Goal: Task Accomplishment & Management: Use online tool/utility

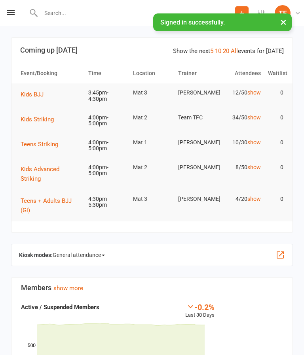
click at [6, 6] on div "Prospect Member Non-attending contact Class / event Appointment Grading event T…" at bounding box center [152, 13] width 304 height 26
click at [11, 11] on icon at bounding box center [11, 12] width 8 height 5
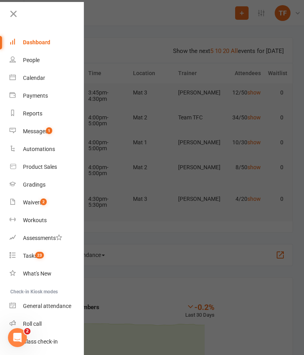
click at [42, 205] on span "2" at bounding box center [43, 202] width 6 height 7
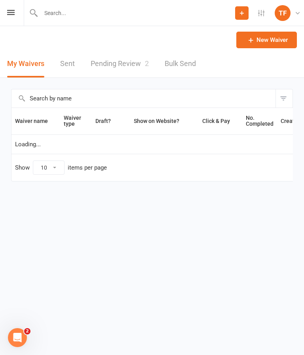
click at [136, 66] on link "Pending Review 2" at bounding box center [120, 63] width 58 height 27
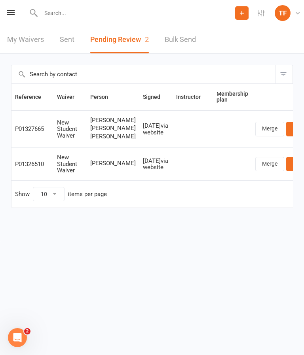
click at [8, 13] on icon at bounding box center [11, 12] width 8 height 5
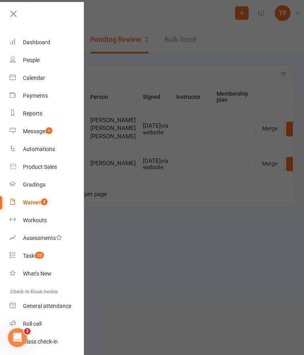
click at [40, 129] on div "Messages" at bounding box center [35, 131] width 25 height 6
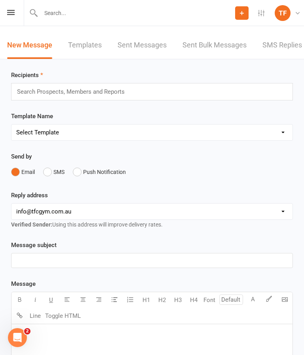
click at [19, 14] on div "Prospect Member Non-attending contact Class / event Appointment Grading event T…" at bounding box center [152, 13] width 304 height 26
click at [13, 15] on icon at bounding box center [11, 12] width 8 height 5
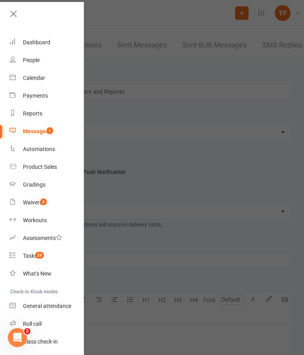
click at [207, 153] on div at bounding box center [152, 177] width 304 height 355
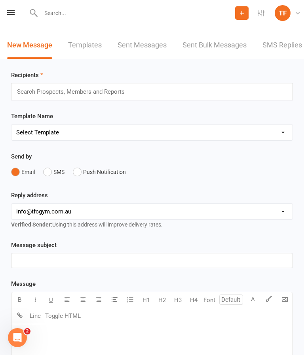
click at [6, 13] on div "Prospect Member Non-attending contact Class / event Appointment Grading event T…" at bounding box center [152, 13] width 304 height 26
click at [13, 13] on icon at bounding box center [11, 12] width 8 height 5
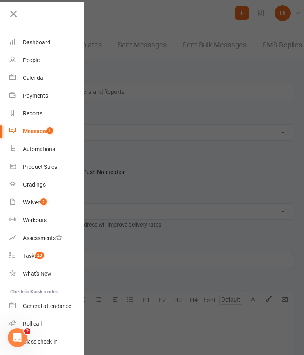
click at [199, 70] on div at bounding box center [152, 177] width 304 height 355
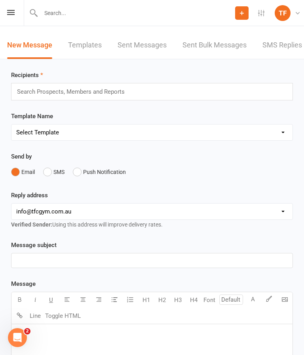
click at [10, 14] on icon at bounding box center [11, 12] width 8 height 5
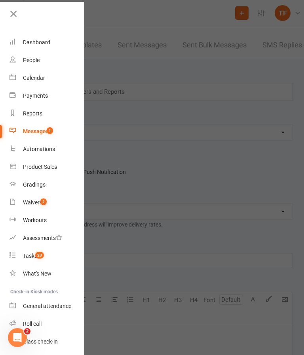
click at [52, 326] on link "Roll call" at bounding box center [46, 324] width 75 height 18
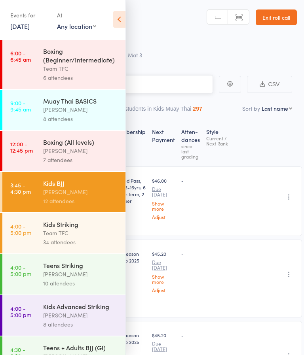
scroll to position [103, 0]
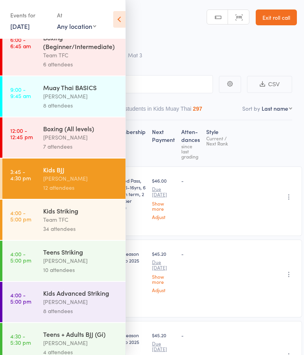
click at [98, 233] on div "34 attendees" at bounding box center [81, 228] width 76 height 9
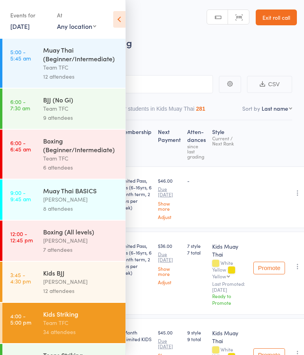
click at [118, 24] on icon at bounding box center [119, 19] width 12 height 17
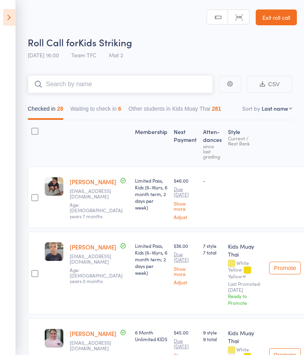
click at [50, 87] on input "search" at bounding box center [120, 84] width 185 height 18
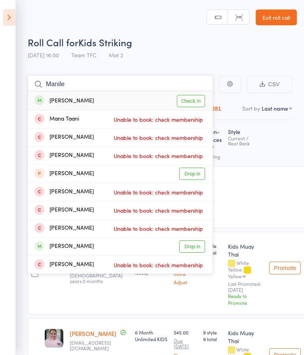
type input "Manile"
click at [198, 107] on link "Check in" at bounding box center [191, 101] width 28 height 12
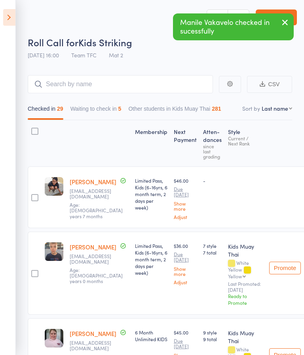
click at [12, 16] on icon at bounding box center [9, 17] width 12 height 17
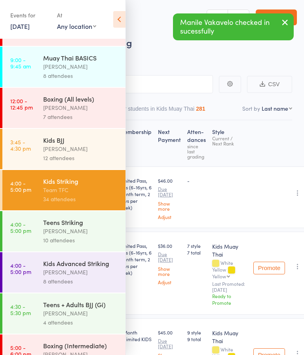
scroll to position [134, 0]
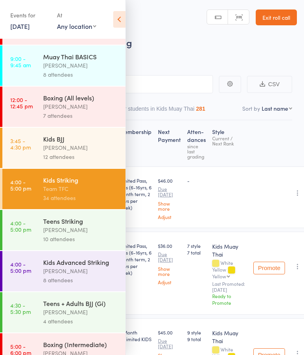
click at [102, 244] on div "10 attendees" at bounding box center [81, 239] width 76 height 9
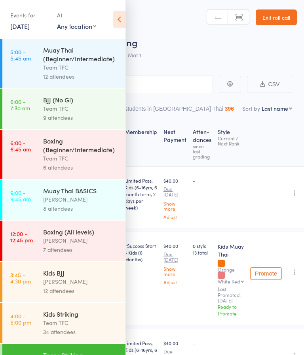
click at [116, 19] on icon at bounding box center [119, 19] width 12 height 17
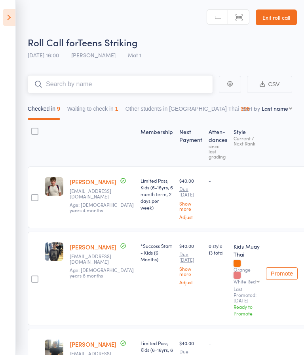
click at [68, 85] on input "search" at bounding box center [120, 84] width 185 height 18
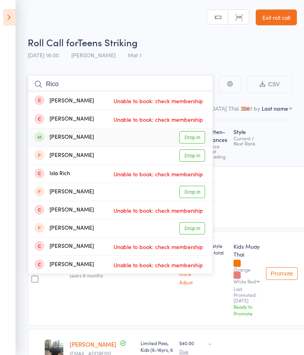
type input "Rico"
click at [199, 135] on link "Drop in" at bounding box center [192, 137] width 26 height 12
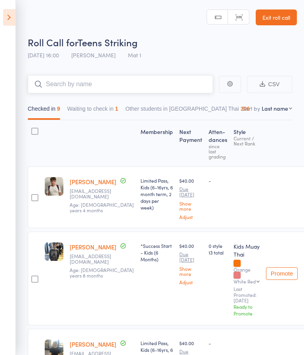
click at [116, 110] on button "Waiting to check in 1" at bounding box center [92, 111] width 51 height 18
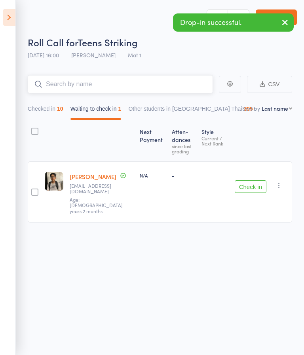
click at [61, 82] on input "search" at bounding box center [120, 84] width 185 height 18
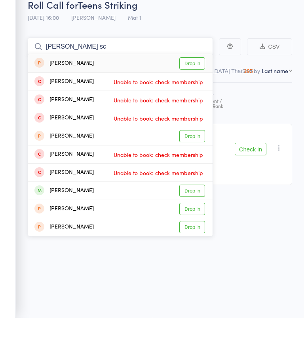
type input "Alexander sc"
click at [195, 222] on link "Drop in" at bounding box center [192, 228] width 26 height 12
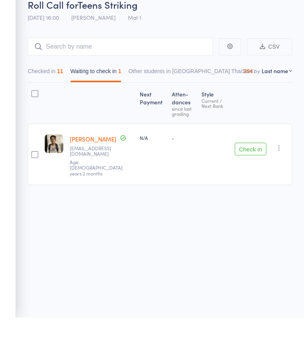
click at [230, 190] on div "Next Payment Atten­dances since last grading Style Current / Next Rank edit Adi…" at bounding box center [160, 189] width 264 height 138
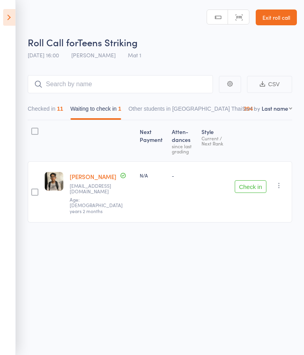
click at [10, 23] on icon at bounding box center [9, 17] width 12 height 17
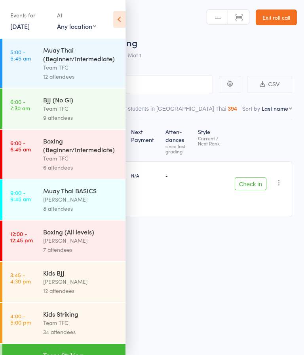
click at [100, 286] on div "[PERSON_NAME]" at bounding box center [81, 281] width 76 height 9
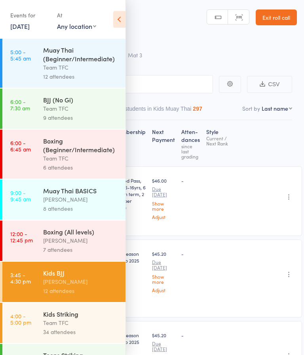
click at [121, 16] on icon at bounding box center [119, 19] width 12 height 17
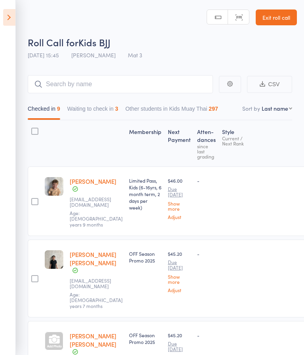
click at [111, 113] on button "Waiting to check in 3" at bounding box center [92, 111] width 51 height 18
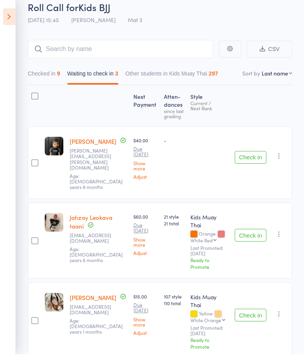
scroll to position [35, 0]
click at [255, 230] on button "Check in" at bounding box center [251, 236] width 32 height 13
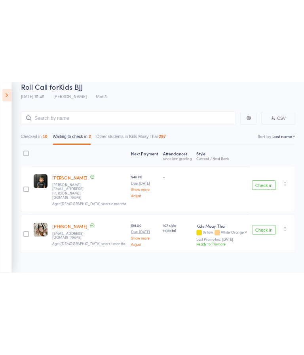
scroll to position [6, 0]
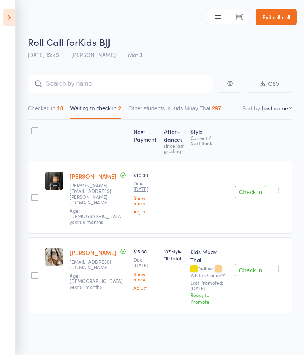
click at [3, 26] on aside "Events for 12 Aug, 2025 12 Aug, 2025 August 2025 Sun Mon Tue Wed Thu Fri Sat 31…" at bounding box center [8, 177] width 16 height 355
click at [4, 22] on icon at bounding box center [9, 17] width 12 height 17
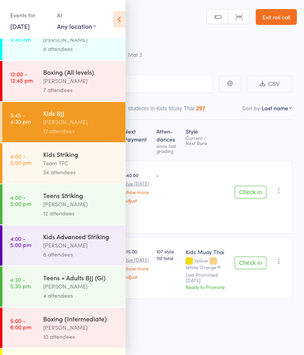
scroll to position [160, 0]
click at [111, 176] on div "34 attendees" at bounding box center [81, 171] width 76 height 9
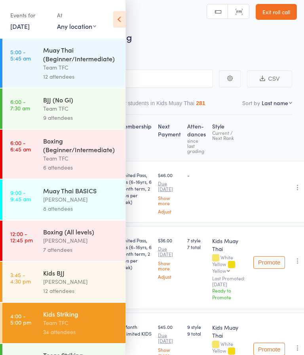
click at [114, 23] on icon at bounding box center [119, 19] width 12 height 17
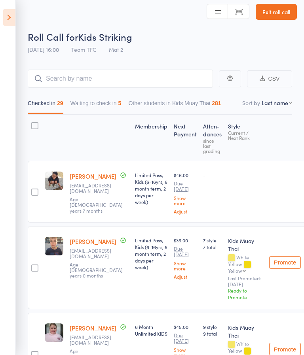
click at [121, 100] on button "Waiting to check in 5" at bounding box center [95, 105] width 51 height 18
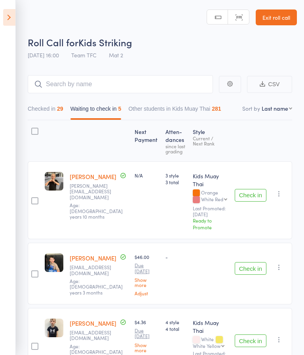
click at [14, 21] on icon at bounding box center [9, 17] width 12 height 17
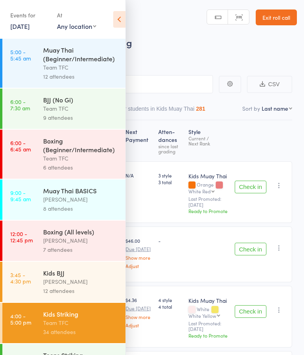
click at [280, 12] on link "Exit roll call" at bounding box center [276, 17] width 41 height 16
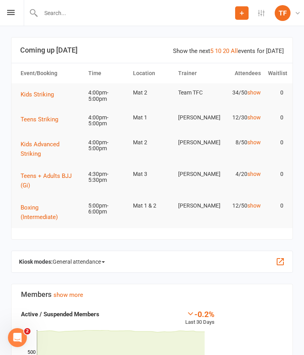
click at [11, 0] on div "Prospect Member Non-attending contact Class / event Appointment Grading event T…" at bounding box center [152, 13] width 304 height 26
click at [13, 13] on icon at bounding box center [11, 12] width 8 height 5
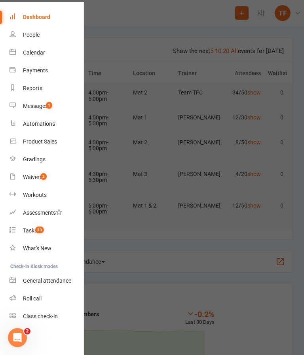
scroll to position [25, 0]
click at [43, 309] on link "Class check-in" at bounding box center [46, 317] width 75 height 18
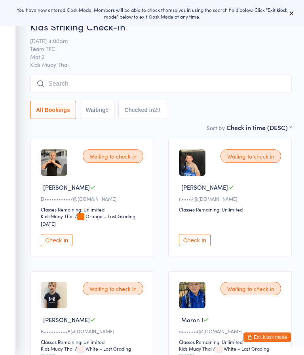
click at [273, 333] on button "Exit kiosk mode" at bounding box center [266, 337] width 47 height 9
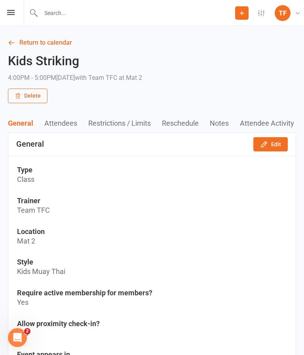
click at [14, 10] on icon at bounding box center [11, 12] width 8 height 5
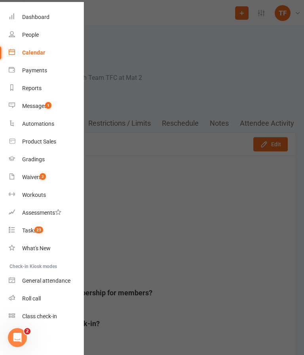
scroll to position [25, 1]
click at [29, 296] on div "Roll call" at bounding box center [31, 299] width 19 height 6
